Goal: Task Accomplishment & Management: Complete application form

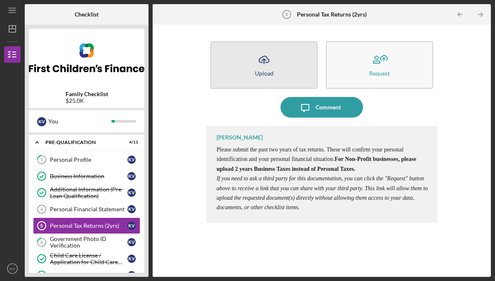
click at [264, 68] on icon "Icon/Upload" at bounding box center [264, 60] width 21 height 21
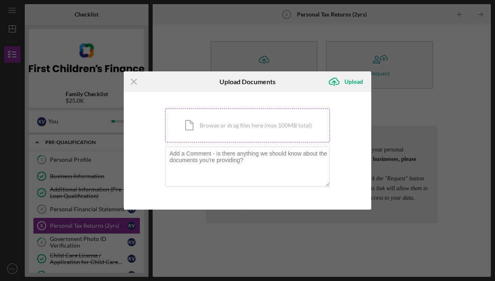
click at [235, 127] on div "Icon/Document Browse or drag files here (max 100MB total) Tap to choose files o…" at bounding box center [247, 126] width 165 height 34
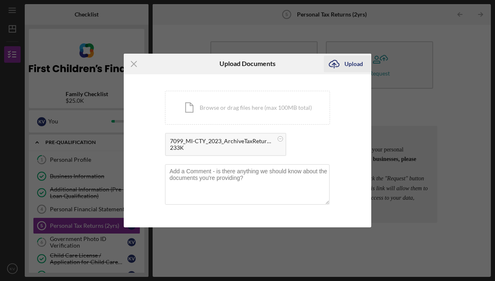
click at [352, 64] on div "Upload" at bounding box center [354, 64] width 19 height 17
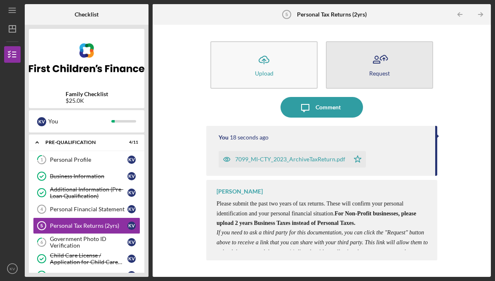
click at [381, 63] on icon "button" at bounding box center [379, 60] width 21 height 21
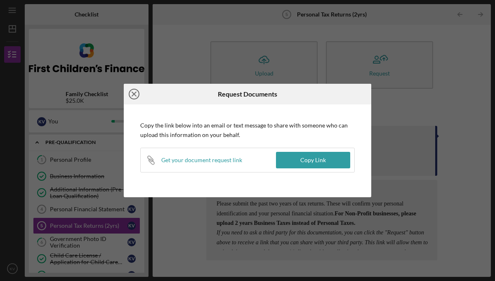
click at [134, 92] on icon "Icon/Close" at bounding box center [134, 94] width 21 height 21
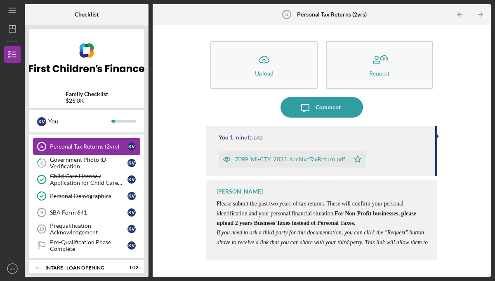
scroll to position [82, 0]
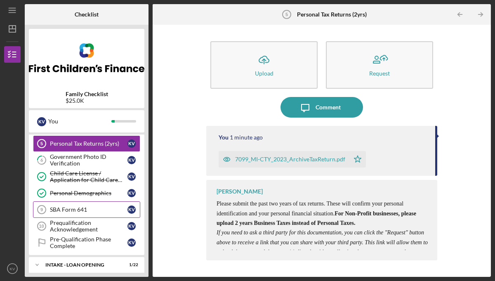
click at [85, 211] on div "SBA Form 641" at bounding box center [89, 209] width 78 height 7
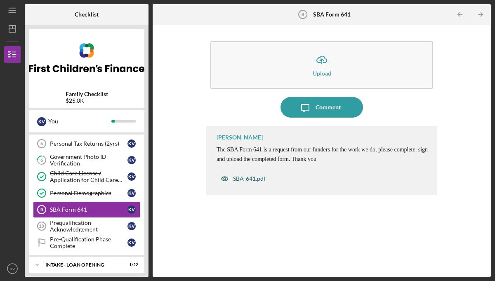
click at [236, 181] on div "SBA-641.pdf" at bounding box center [249, 178] width 33 height 7
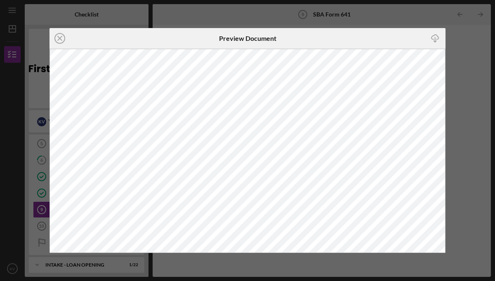
click at [436, 35] on icon "Icon/Download" at bounding box center [435, 38] width 19 height 19
click at [469, 79] on div "Icon/Close Preview Document Icon/Download" at bounding box center [247, 140] width 495 height 281
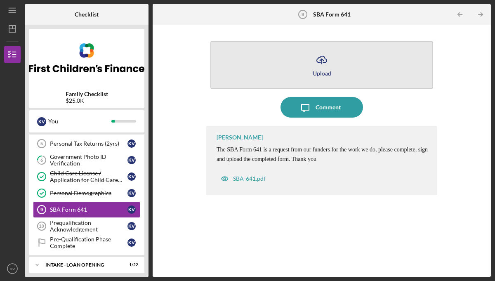
click at [324, 63] on icon "Icon/Upload" at bounding box center [322, 60] width 21 height 21
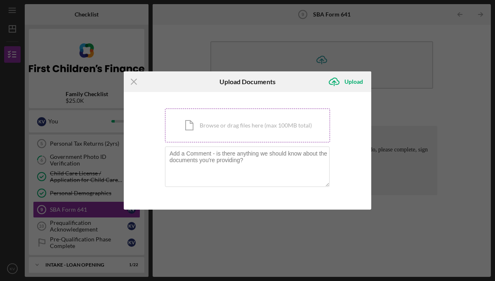
click at [214, 122] on div "Icon/Document Browse or drag files here (max 100MB total) Tap to choose files o…" at bounding box center [247, 126] width 165 height 34
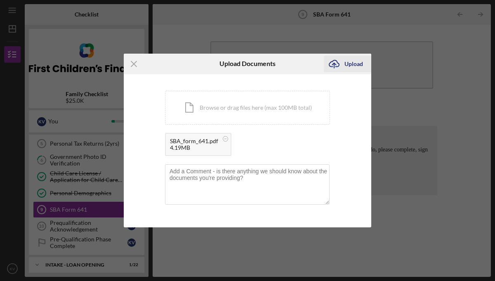
click at [357, 62] on div "Upload" at bounding box center [354, 64] width 19 height 17
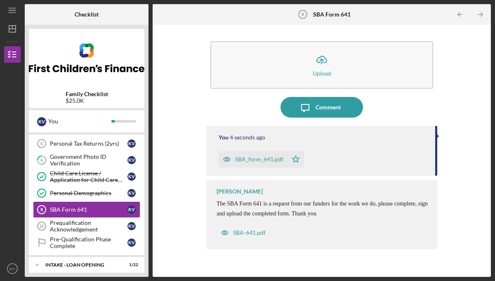
click at [267, 160] on div "SBA_form_641.pdf" at bounding box center [259, 159] width 48 height 7
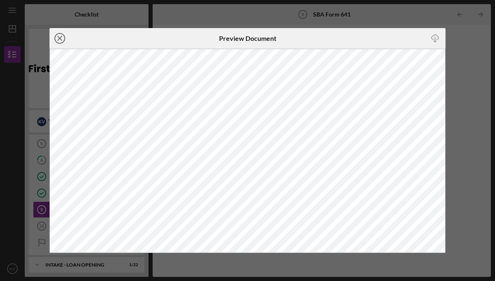
click at [59, 40] on icon "Icon/Close" at bounding box center [60, 38] width 21 height 21
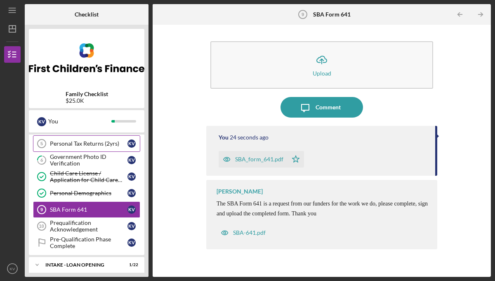
click at [91, 145] on div "Personal Tax Returns (2yrs)" at bounding box center [89, 143] width 78 height 7
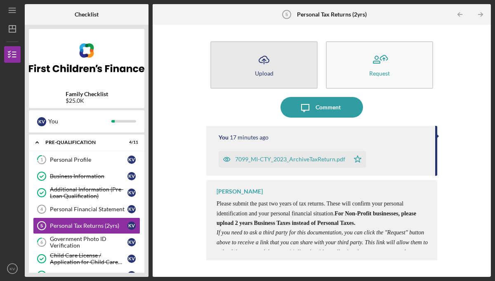
click at [266, 62] on icon "Icon/Upload" at bounding box center [264, 60] width 21 height 21
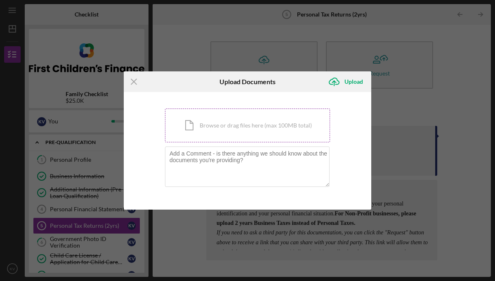
click at [217, 118] on div "Icon/Document Browse or drag files here (max 100MB total) Tap to choose files o…" at bounding box center [247, 126] width 165 height 34
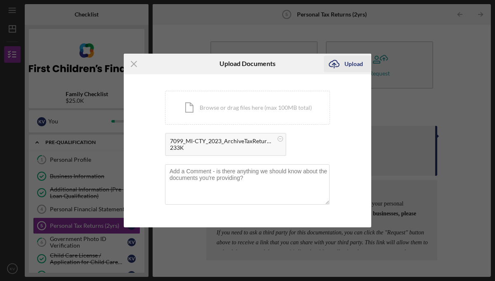
click at [343, 62] on icon "Icon/Upload" at bounding box center [334, 64] width 21 height 21
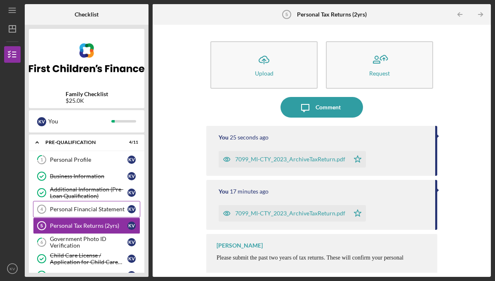
click at [115, 207] on div "Personal Financial Statement" at bounding box center [89, 209] width 78 height 7
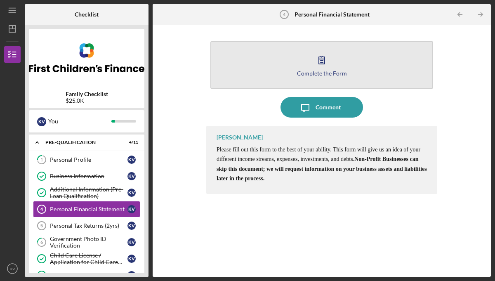
click at [324, 65] on icon "button" at bounding box center [322, 60] width 21 height 21
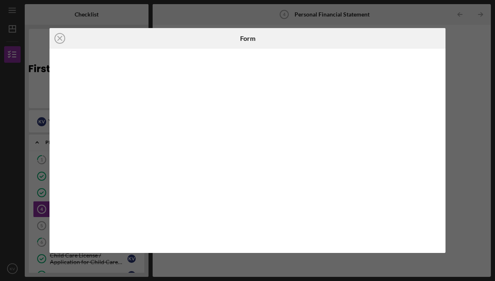
click at [453, 103] on div "Icon/Close Form" at bounding box center [247, 140] width 495 height 281
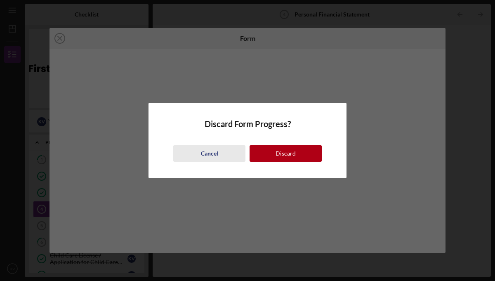
click at [209, 156] on div "Cancel" at bounding box center [209, 153] width 17 height 17
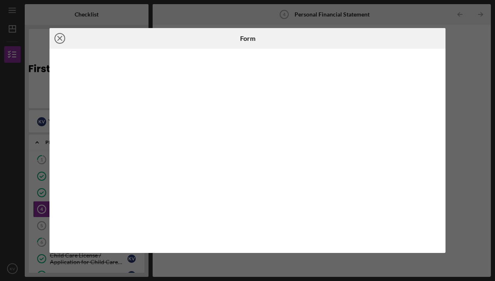
click at [65, 39] on circle at bounding box center [60, 38] width 10 height 10
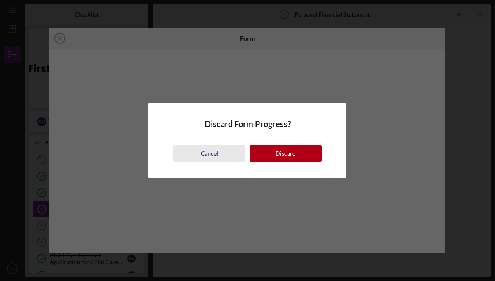
click at [213, 153] on div "Cancel" at bounding box center [209, 153] width 17 height 17
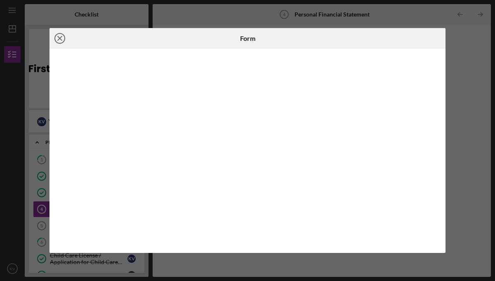
click at [60, 37] on icon "Icon/Close" at bounding box center [60, 38] width 21 height 21
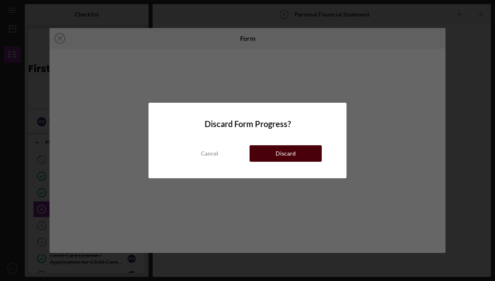
click at [269, 159] on button "Discard" at bounding box center [286, 153] width 72 height 17
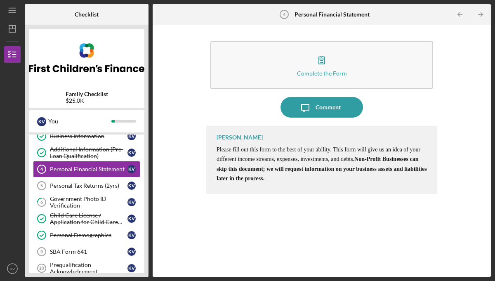
scroll to position [41, 0]
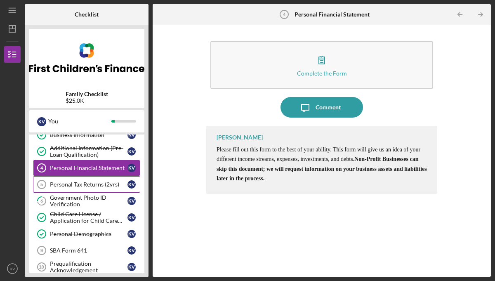
click at [106, 182] on div "Personal Tax Returns (2yrs)" at bounding box center [89, 184] width 78 height 7
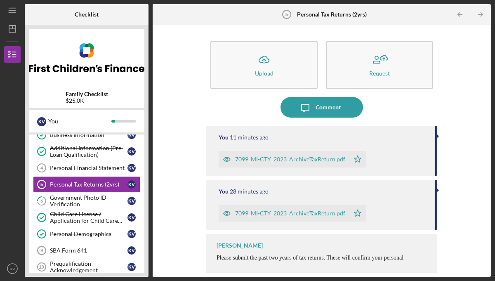
scroll to position [2, 0]
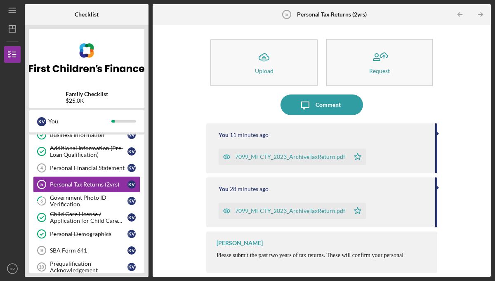
click at [233, 180] on div "You 28 minutes ago 7099_MI-CTY_2023_ArchiveTaxReturn.pdf Icon/Star" at bounding box center [321, 202] width 231 height 50
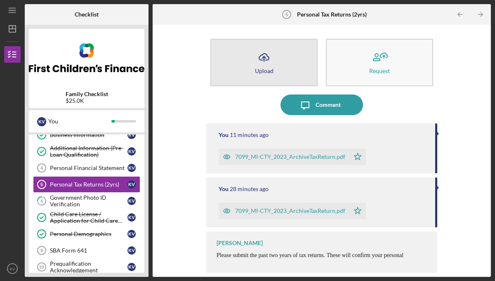
click at [260, 66] on icon "Icon/Upload" at bounding box center [264, 57] width 21 height 21
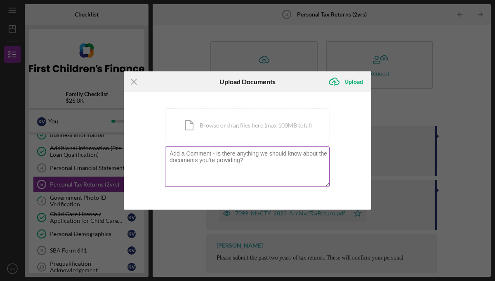
click at [244, 154] on textarea at bounding box center [247, 167] width 165 height 40
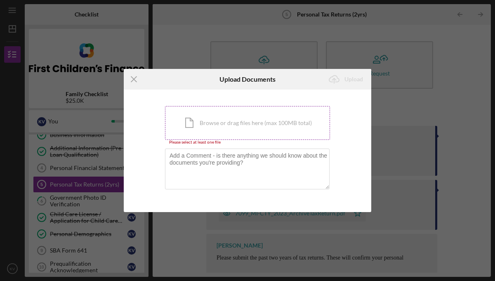
click at [246, 127] on div "Icon/Document Browse or drag files here (max 100MB total) Tap to choose files o…" at bounding box center [247, 123] width 165 height 34
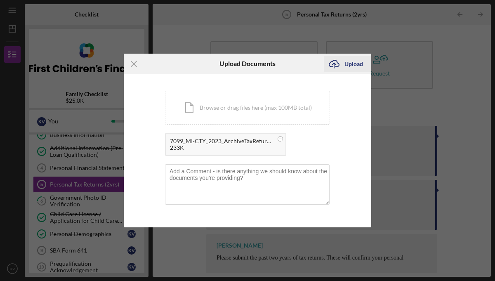
click at [355, 64] on div "Upload" at bounding box center [354, 64] width 19 height 17
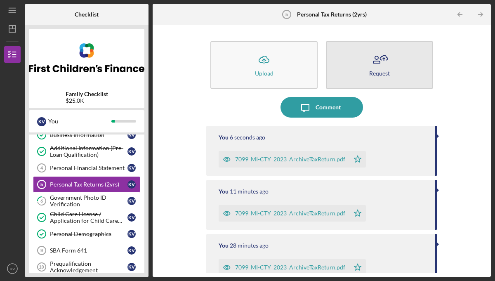
click at [355, 81] on button "Request" at bounding box center [379, 64] width 107 height 47
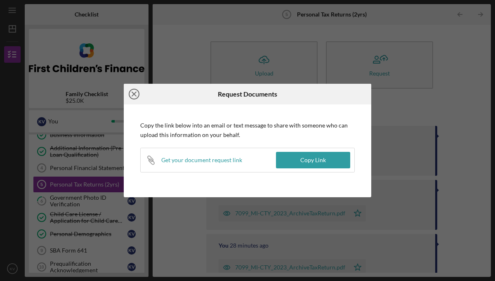
click at [137, 95] on icon "Icon/Close" at bounding box center [134, 94] width 21 height 21
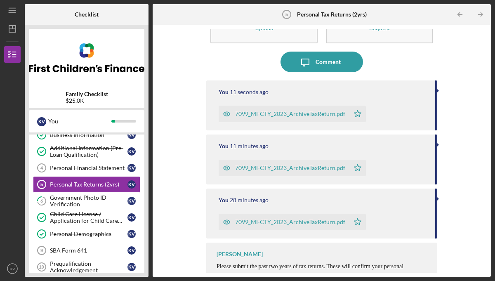
scroll to position [57, 0]
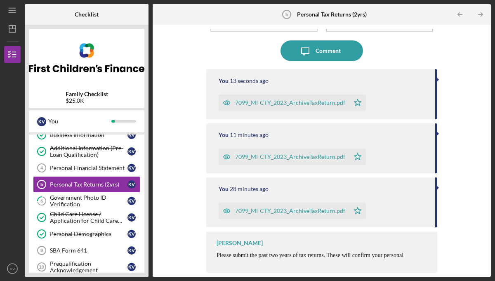
click at [258, 256] on span "Please submit the past two years of tax returns. These will confirm your person…" at bounding box center [317, 265] width 200 height 26
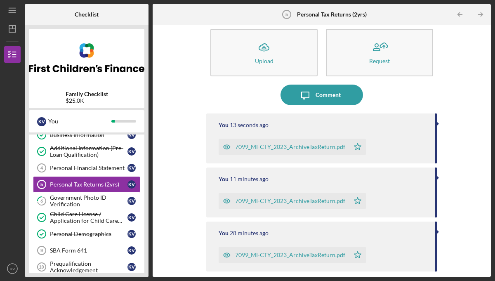
scroll to position [0, 0]
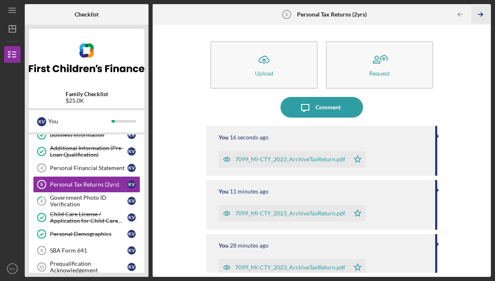
click at [482, 14] on icon "Icon/Table Pagination Arrow" at bounding box center [480, 14] width 19 height 19
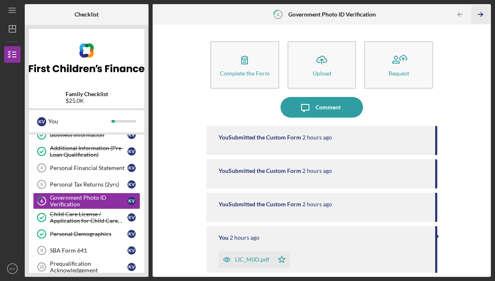
click at [478, 15] on icon "Icon/Table Pagination Arrow" at bounding box center [480, 14] width 19 height 19
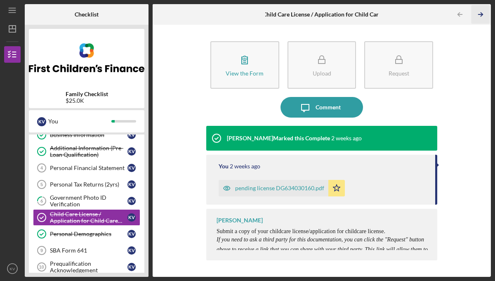
click at [485, 10] on icon "Icon/Table Pagination Arrow" at bounding box center [480, 14] width 19 height 19
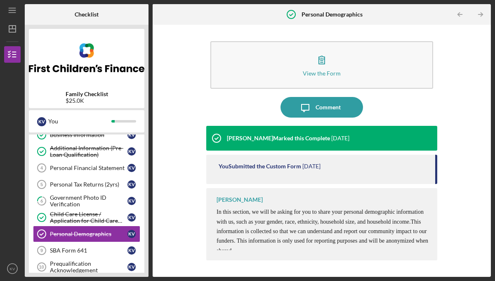
click at [485, 10] on icon "Icon/Table Pagination Arrow" at bounding box center [480, 14] width 19 height 19
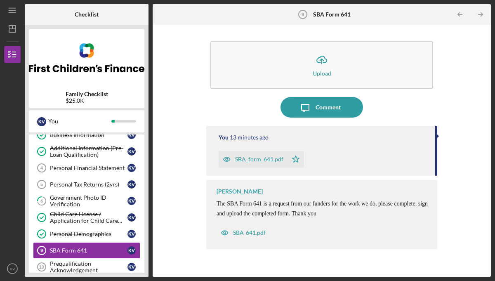
click at [485, 10] on icon "Icon/Table Pagination Arrow" at bounding box center [480, 14] width 19 height 19
